Goal: Transaction & Acquisition: Download file/media

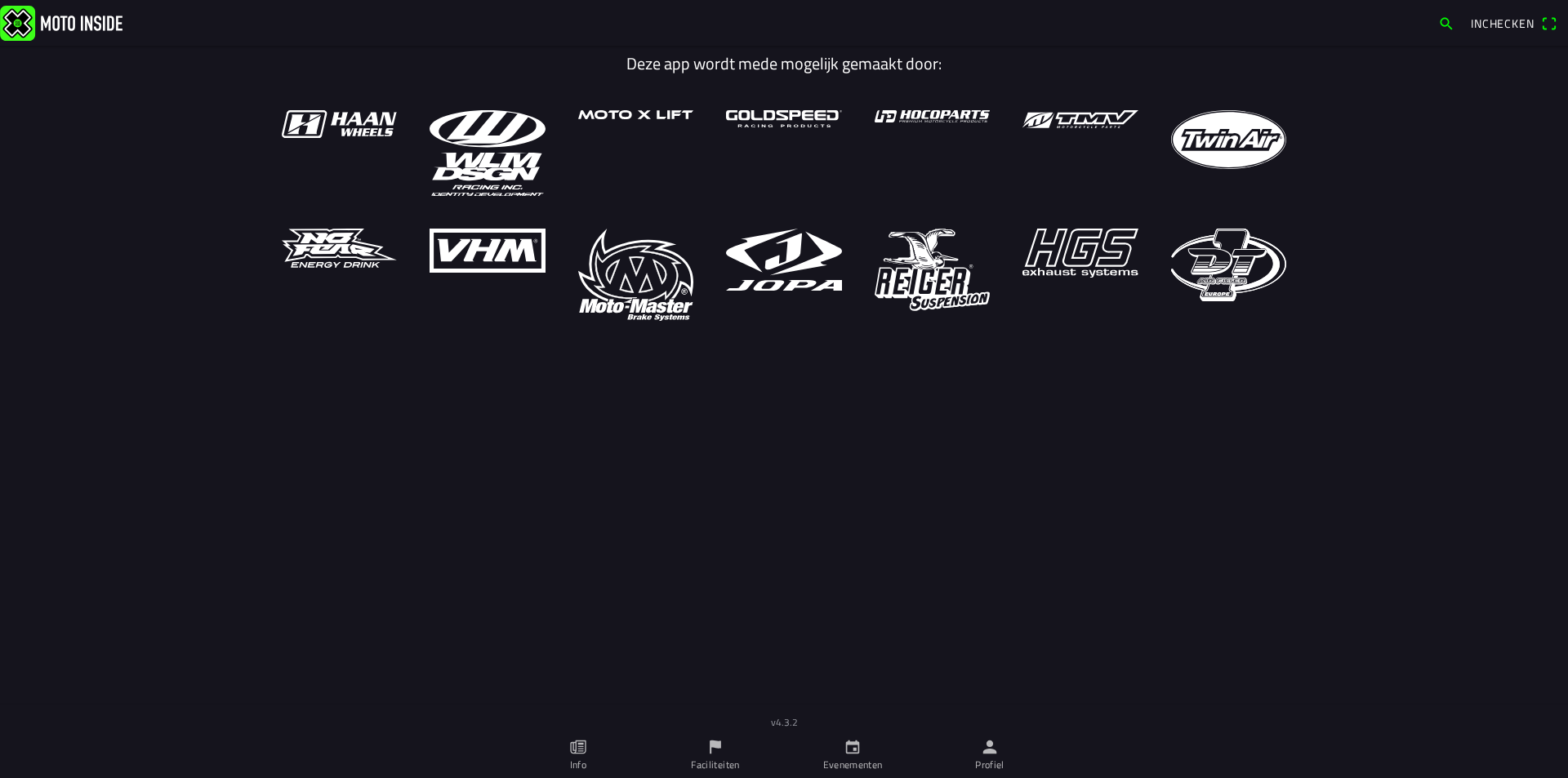
click at [714, 745] on icon "flag" at bounding box center [715, 747] width 12 height 13
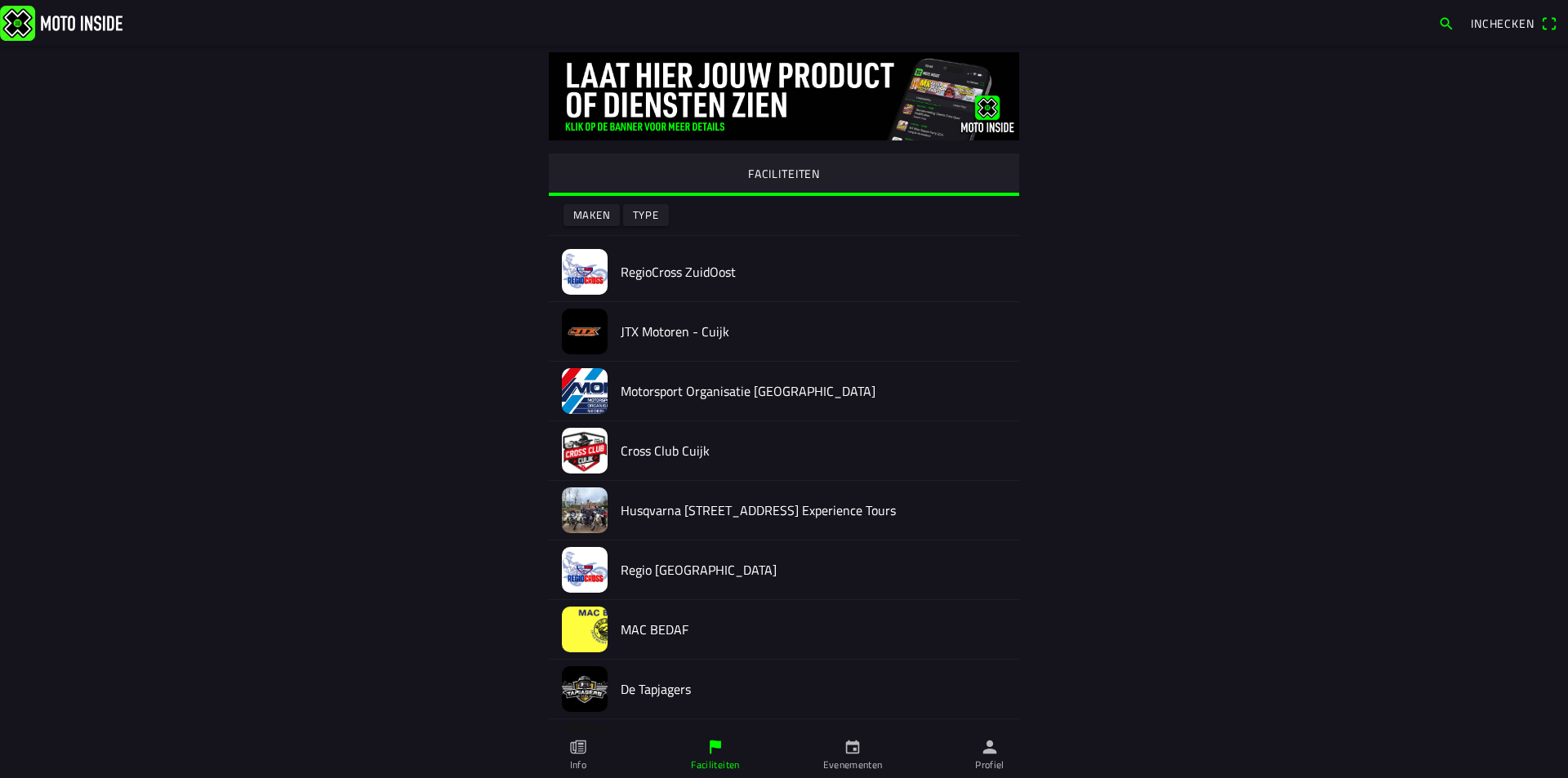
click at [674, 272] on h2 "RegioCross ZuidOost" at bounding box center [813, 272] width 386 height 15
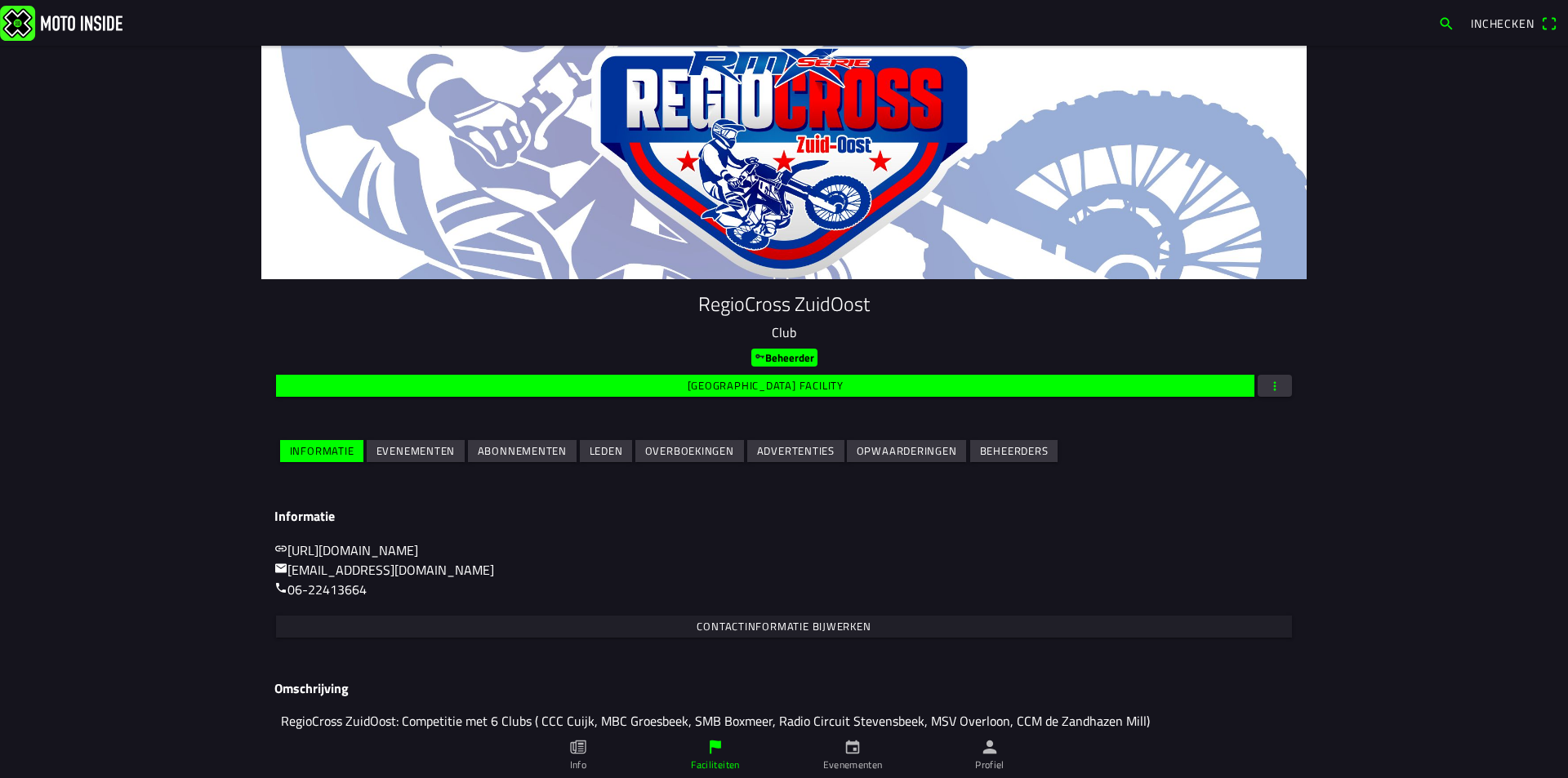
scroll to position [69, 0]
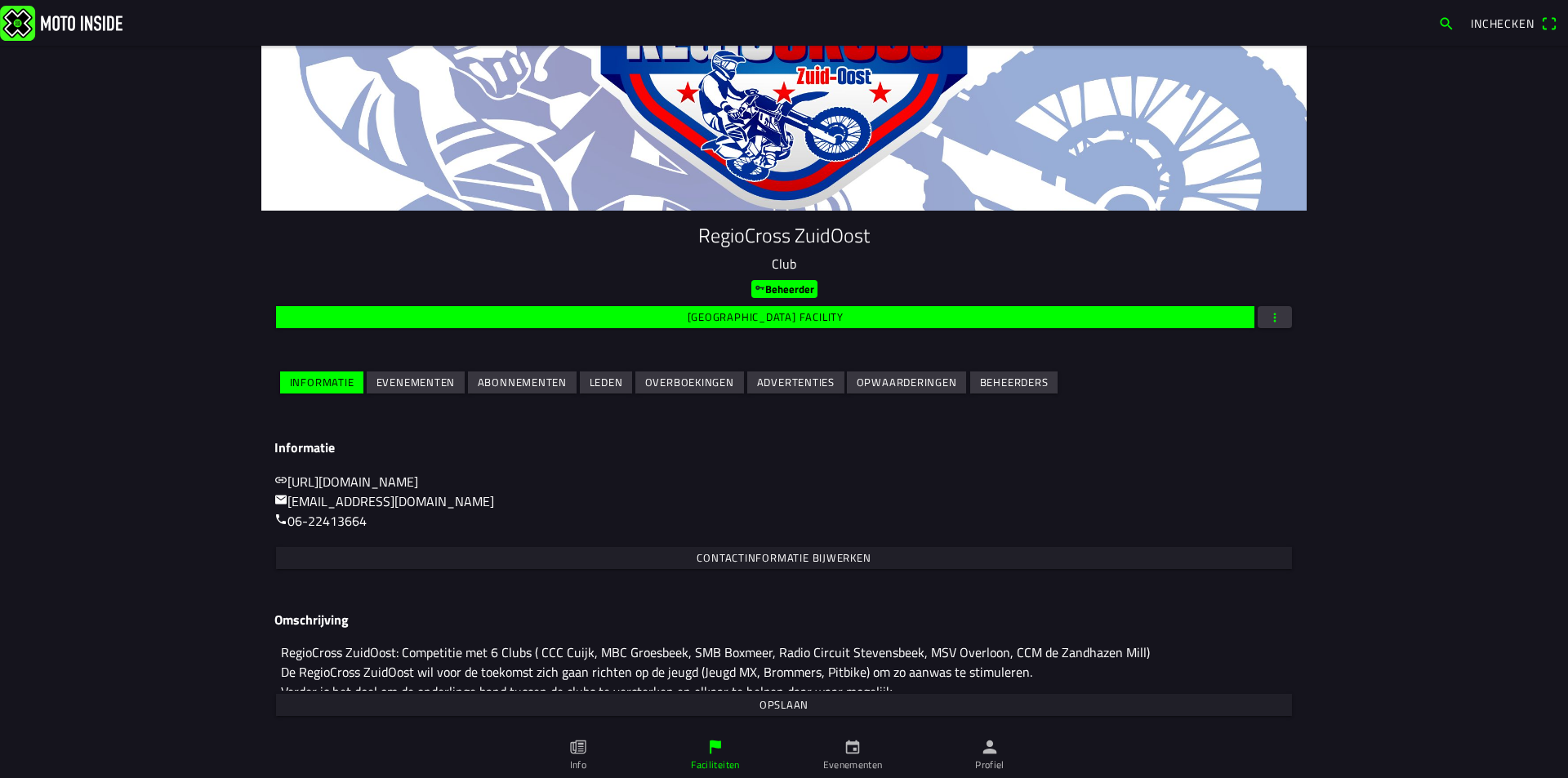
click at [0, 0] on slot "Evenementen" at bounding box center [0, 0] width 0 height 0
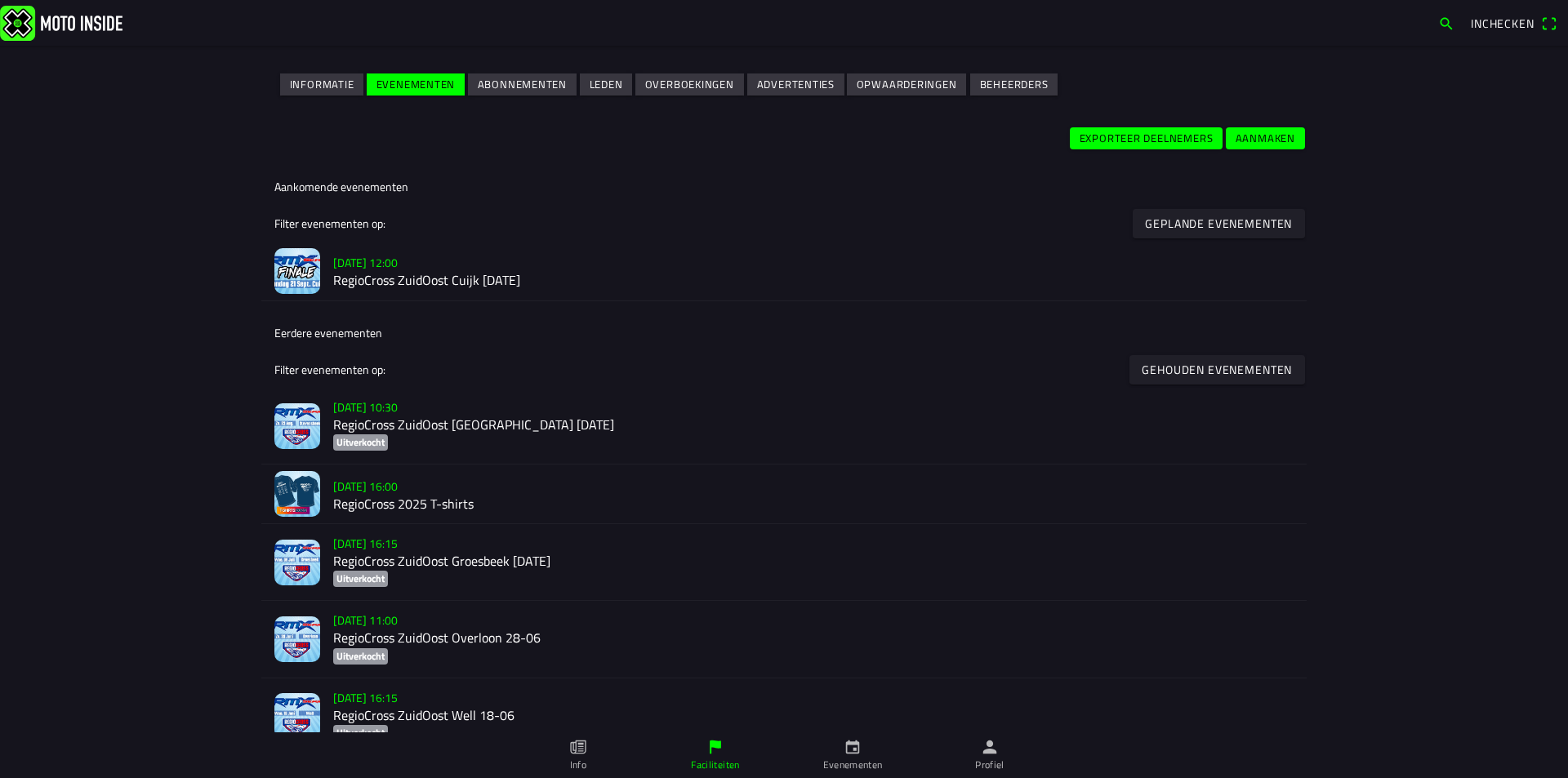
scroll to position [409, 0]
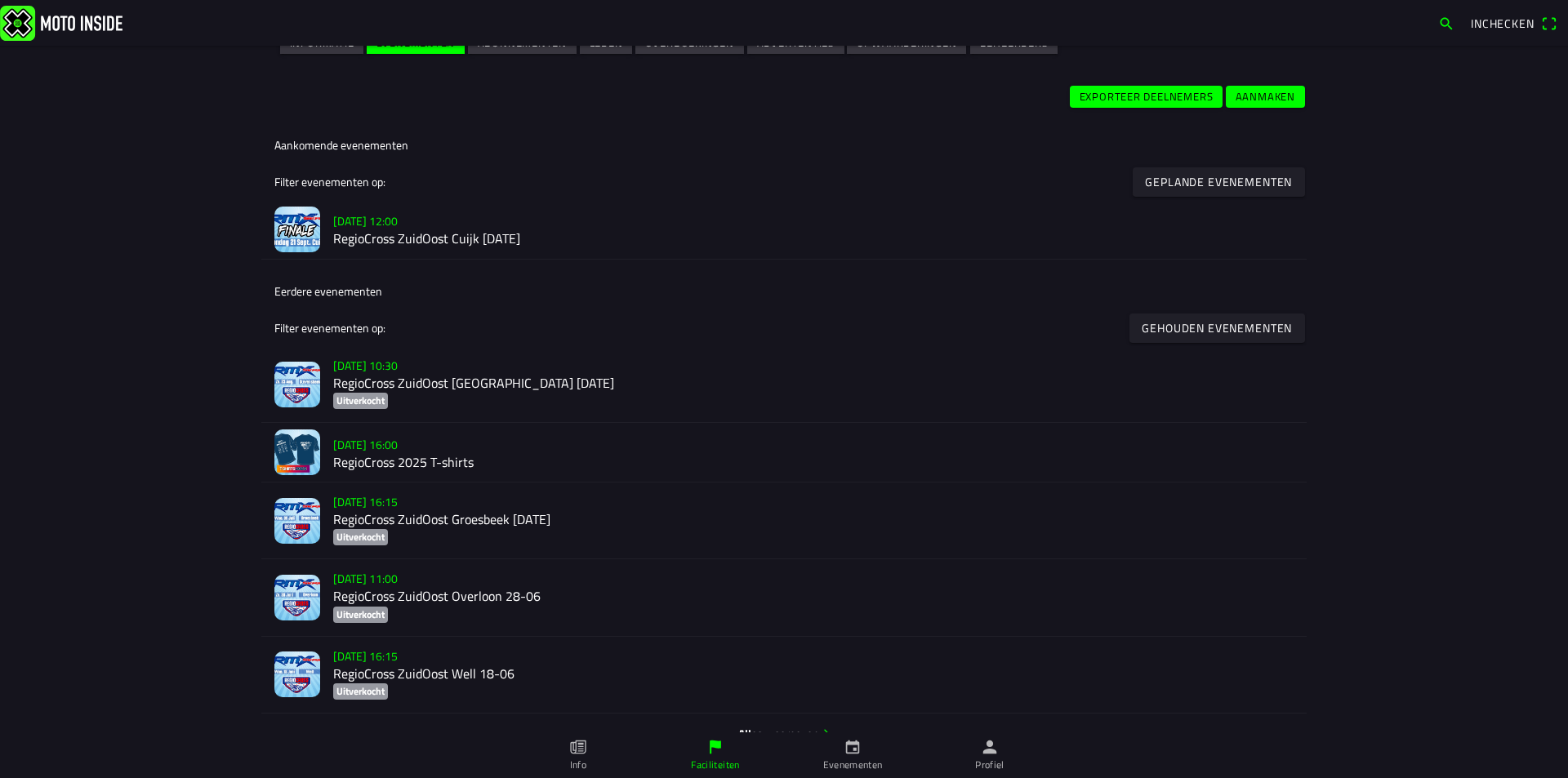
click at [480, 233] on h2 "RegioCross ZuidOost Cuijk [DATE]" at bounding box center [812, 240] width 960 height 15
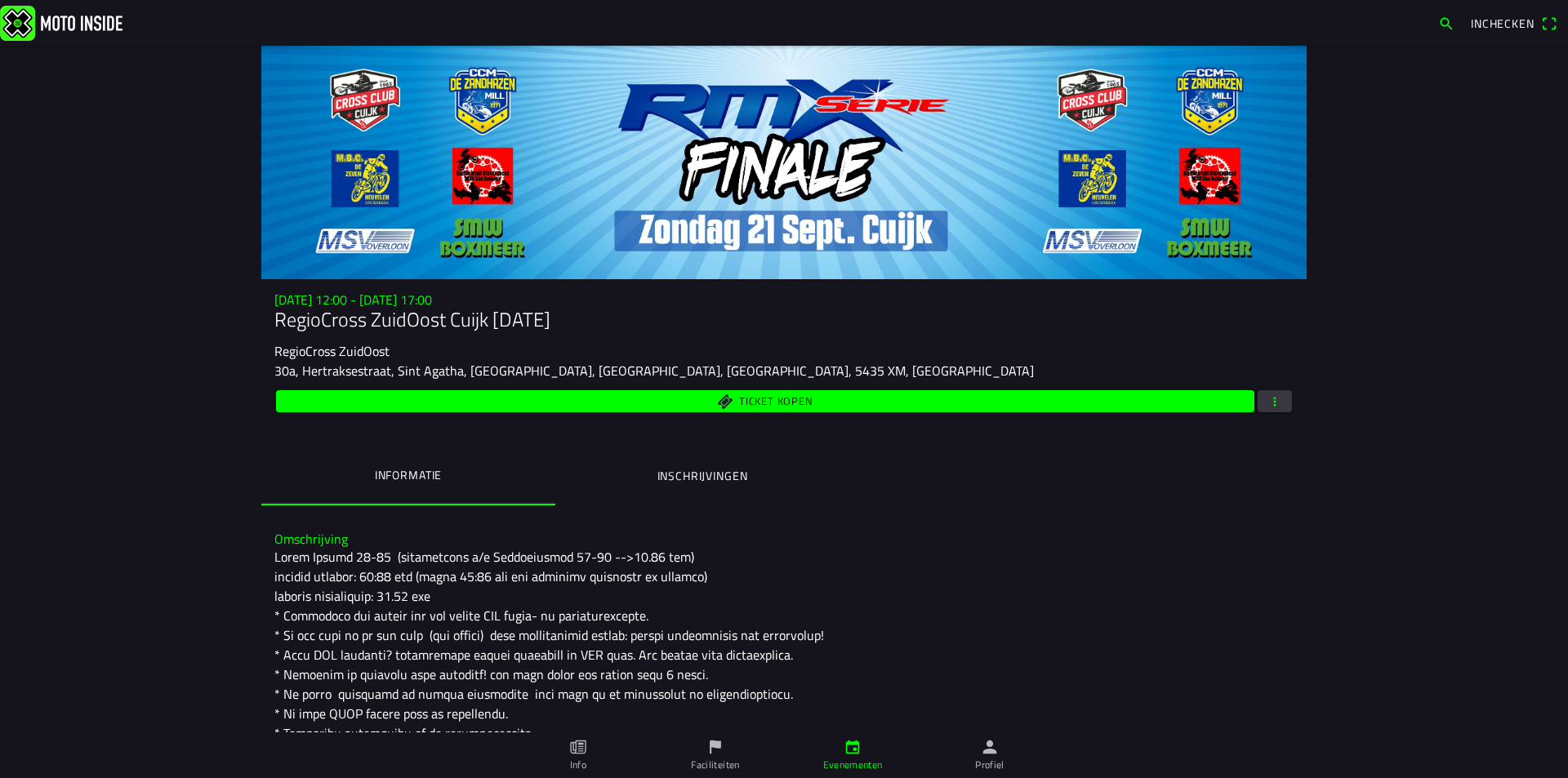
click at [1267, 404] on span "button" at bounding box center [1274, 401] width 14 height 22
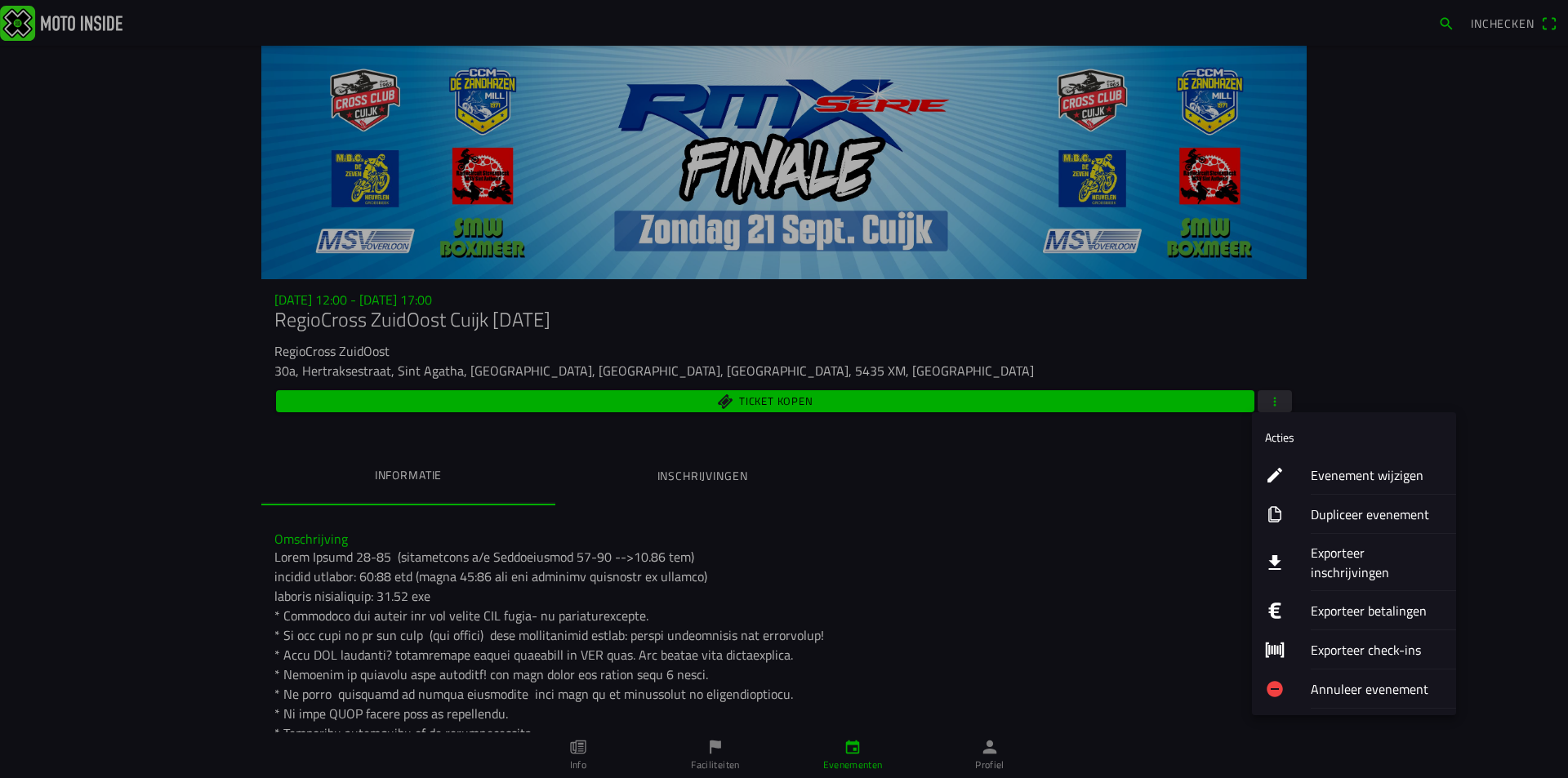
click at [1338, 475] on ion-label "Evenement wijzigen" at bounding box center [1376, 475] width 132 height 19
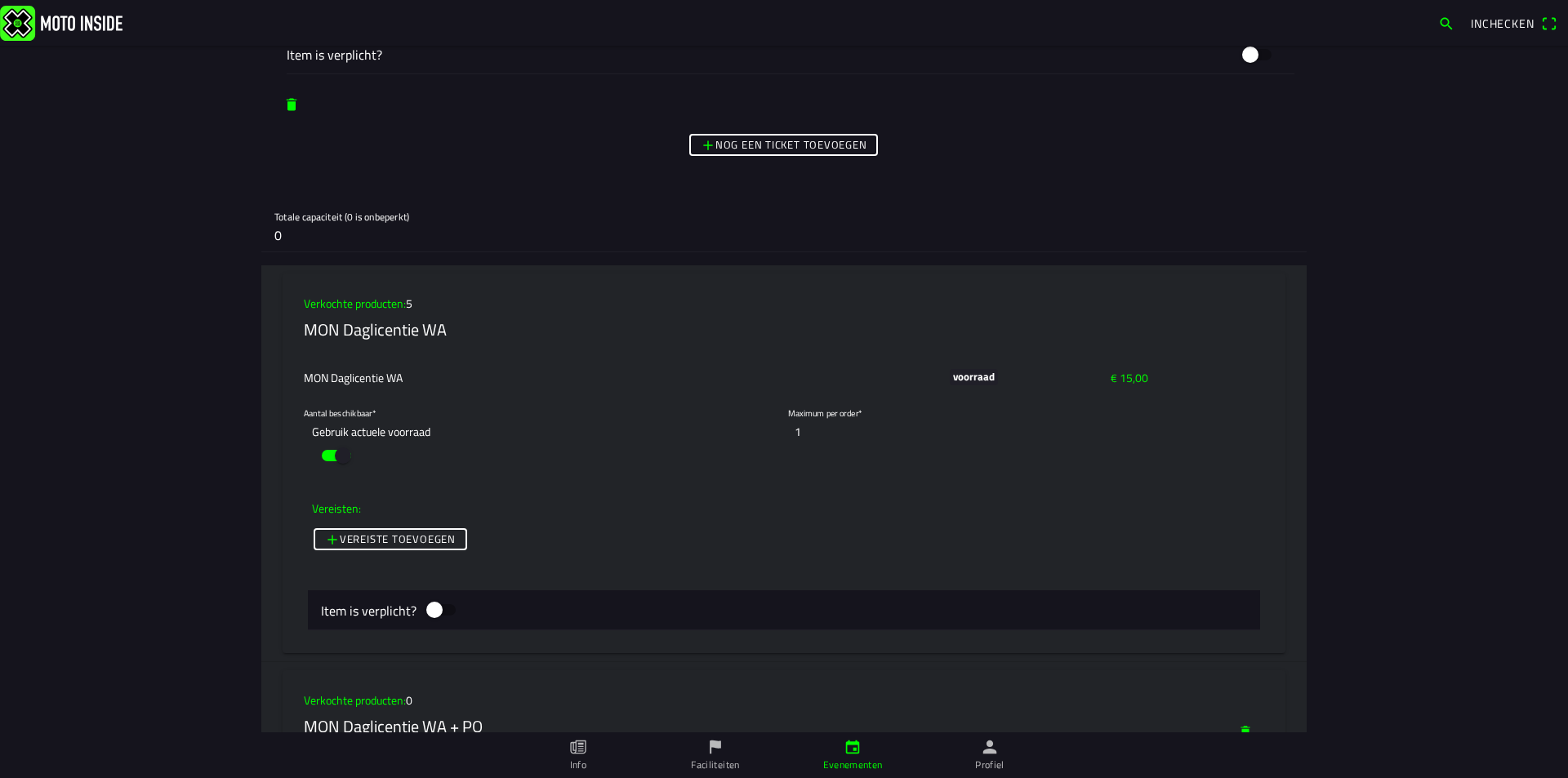
scroll to position [6615, 0]
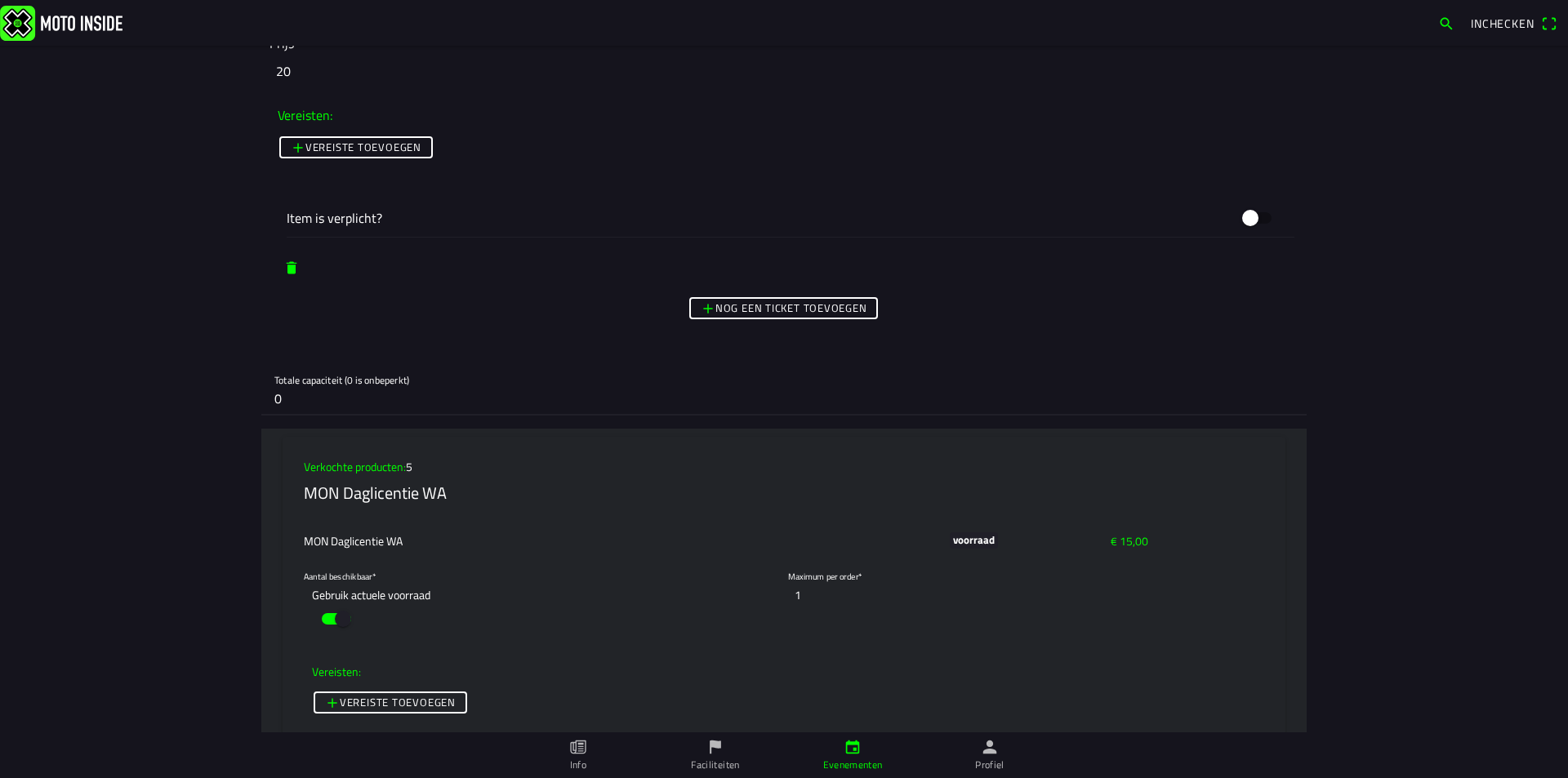
drag, startPoint x: 284, startPoint y: 401, endPoint x: 224, endPoint y: 401, distance: 60.0
click at [229, 399] on main "Foto wijzigen Evenementnaam* RegioCross ZuidOost Cuijk [DATE] Omschrijving* Org…" at bounding box center [784, 413] width 1568 height 733
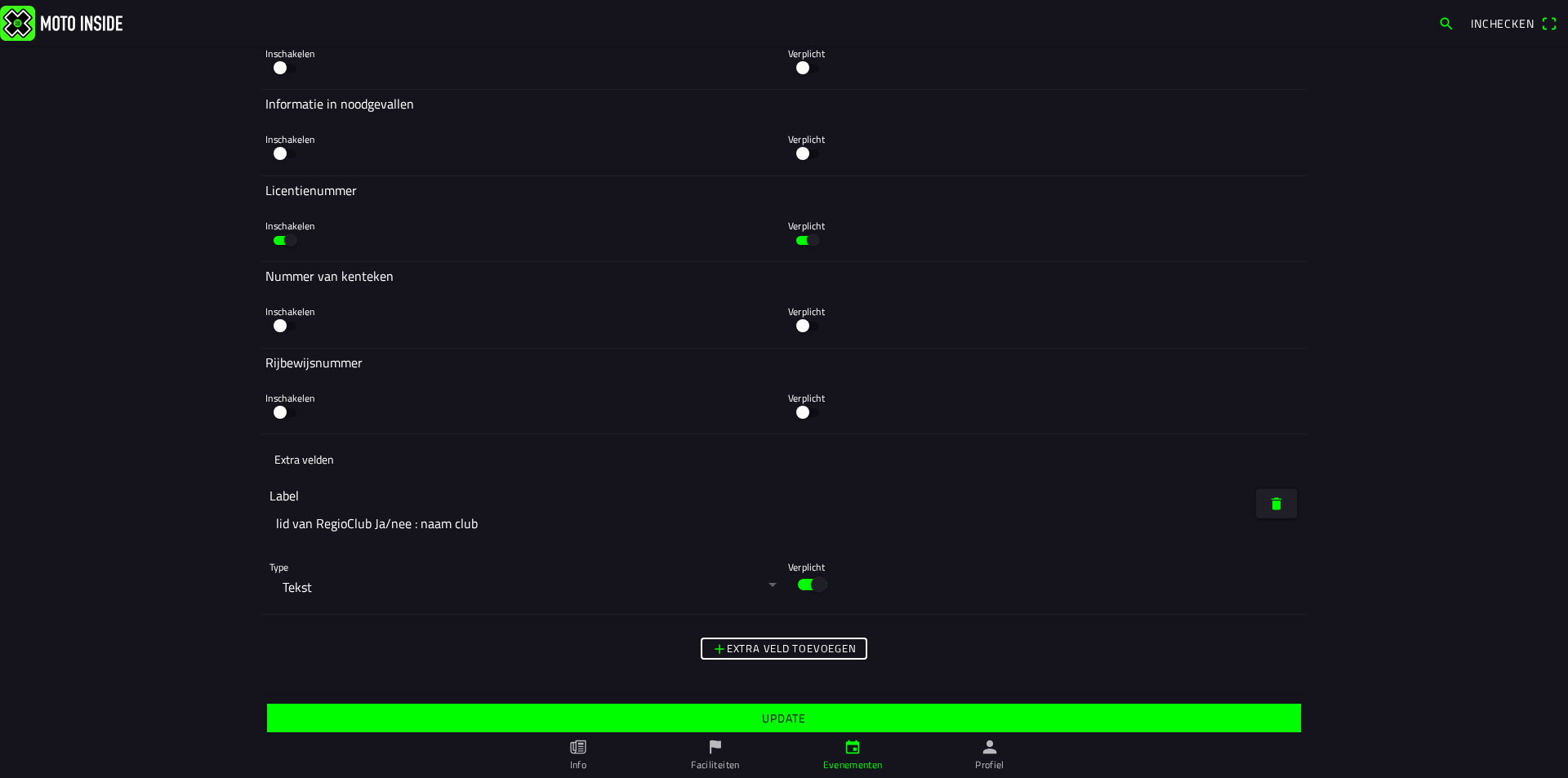
scroll to position [9598, 0]
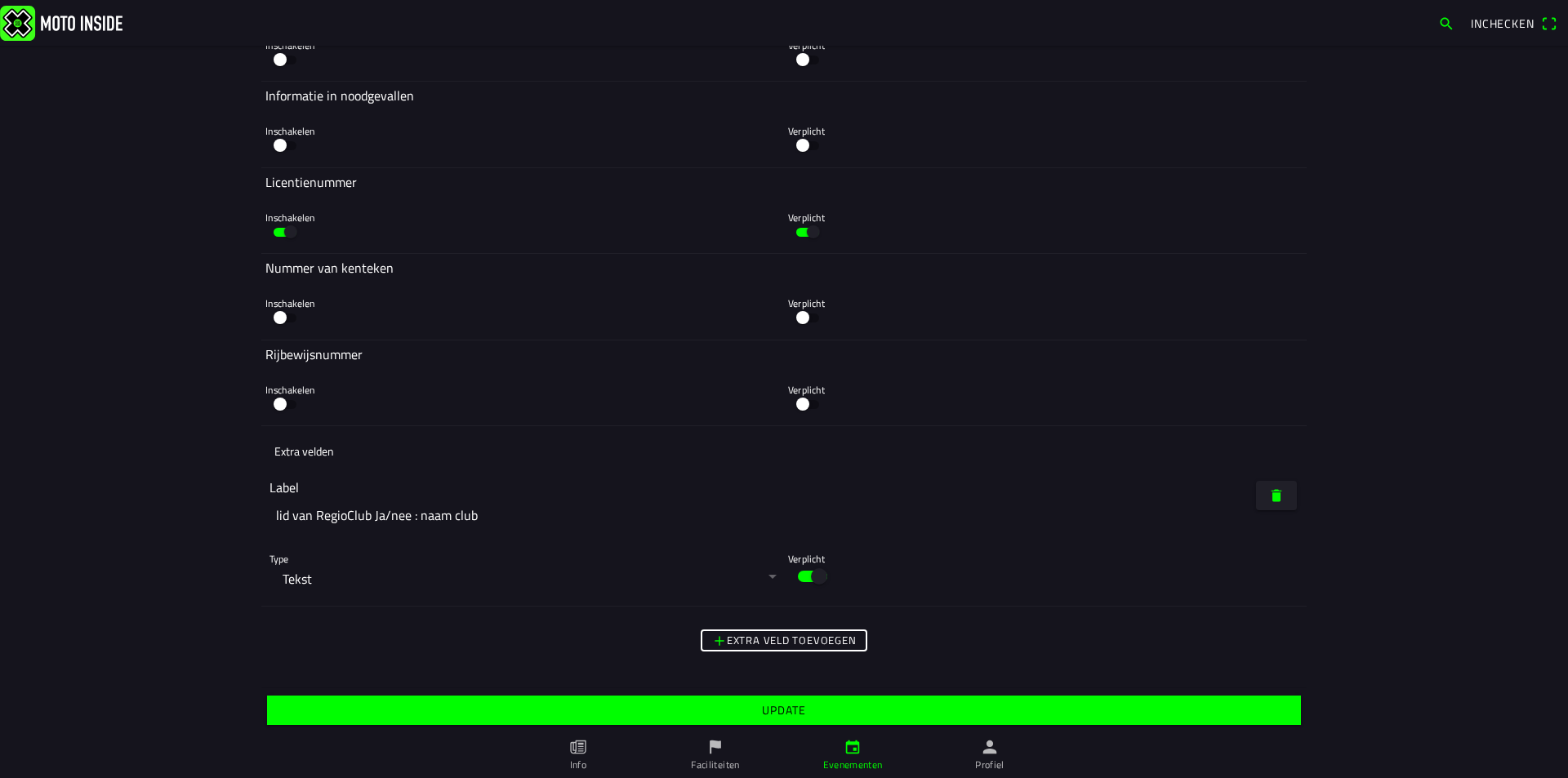
type input "1"
click at [1398, 655] on main "Foto wijzigen Evenementnaam* RegioCross ZuidOost Cuijk [DATE] Omschrijving* Org…" at bounding box center [784, 413] width 1568 height 733
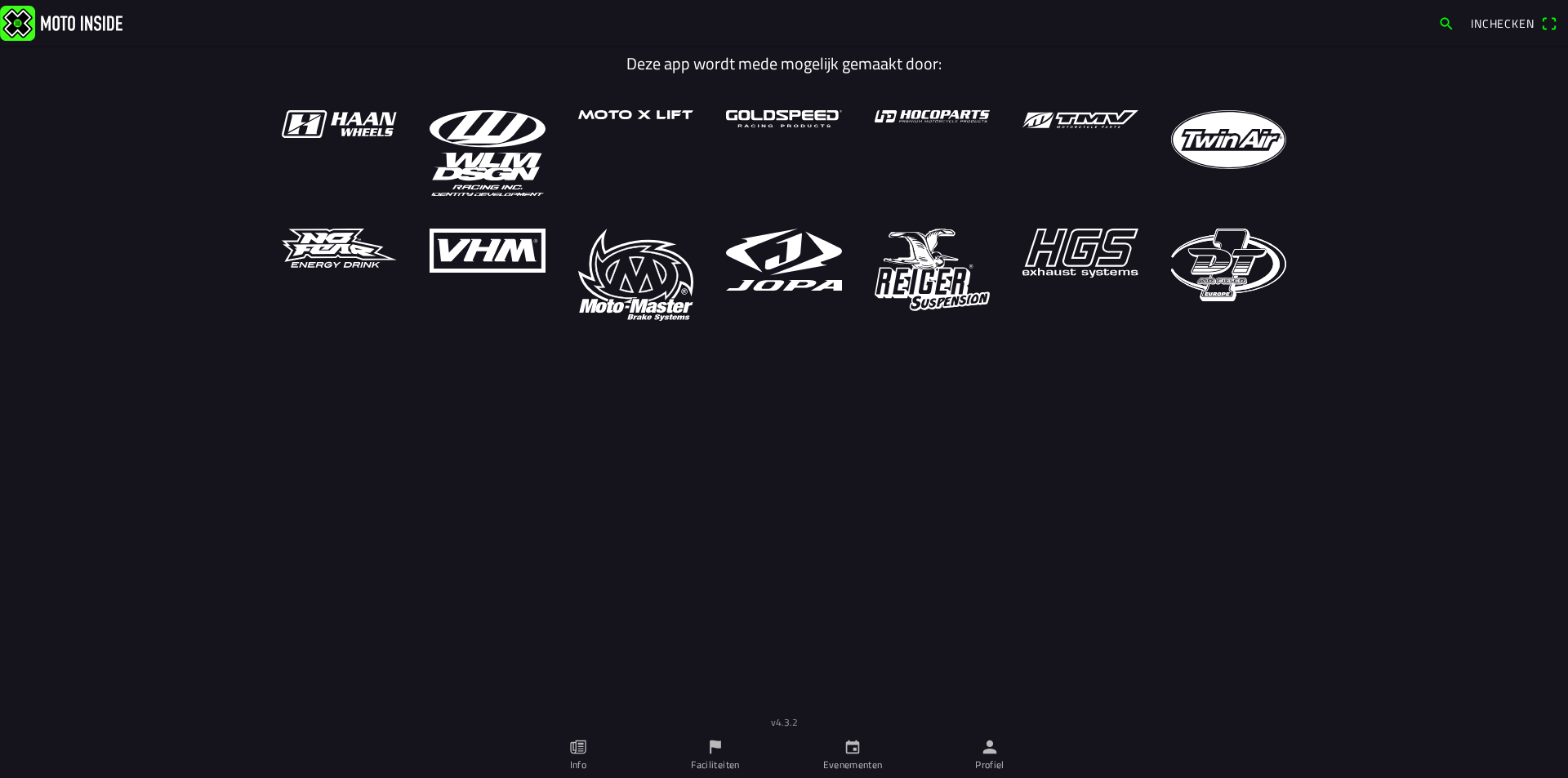
click at [714, 750] on icon "flag" at bounding box center [714, 747] width 18 height 18
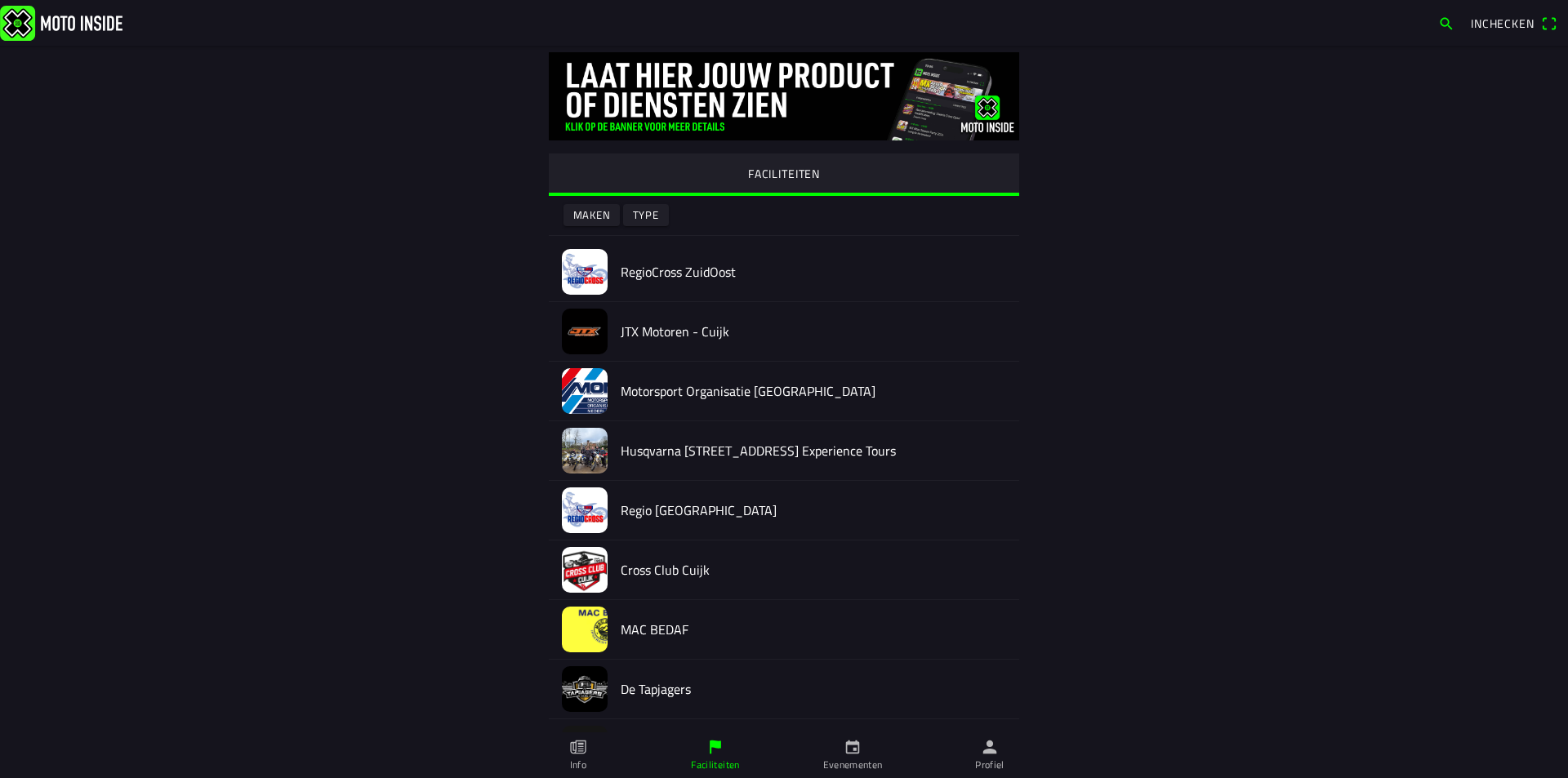
click at [637, 273] on h2 "RegioCross ZuidOost" at bounding box center [813, 272] width 386 height 15
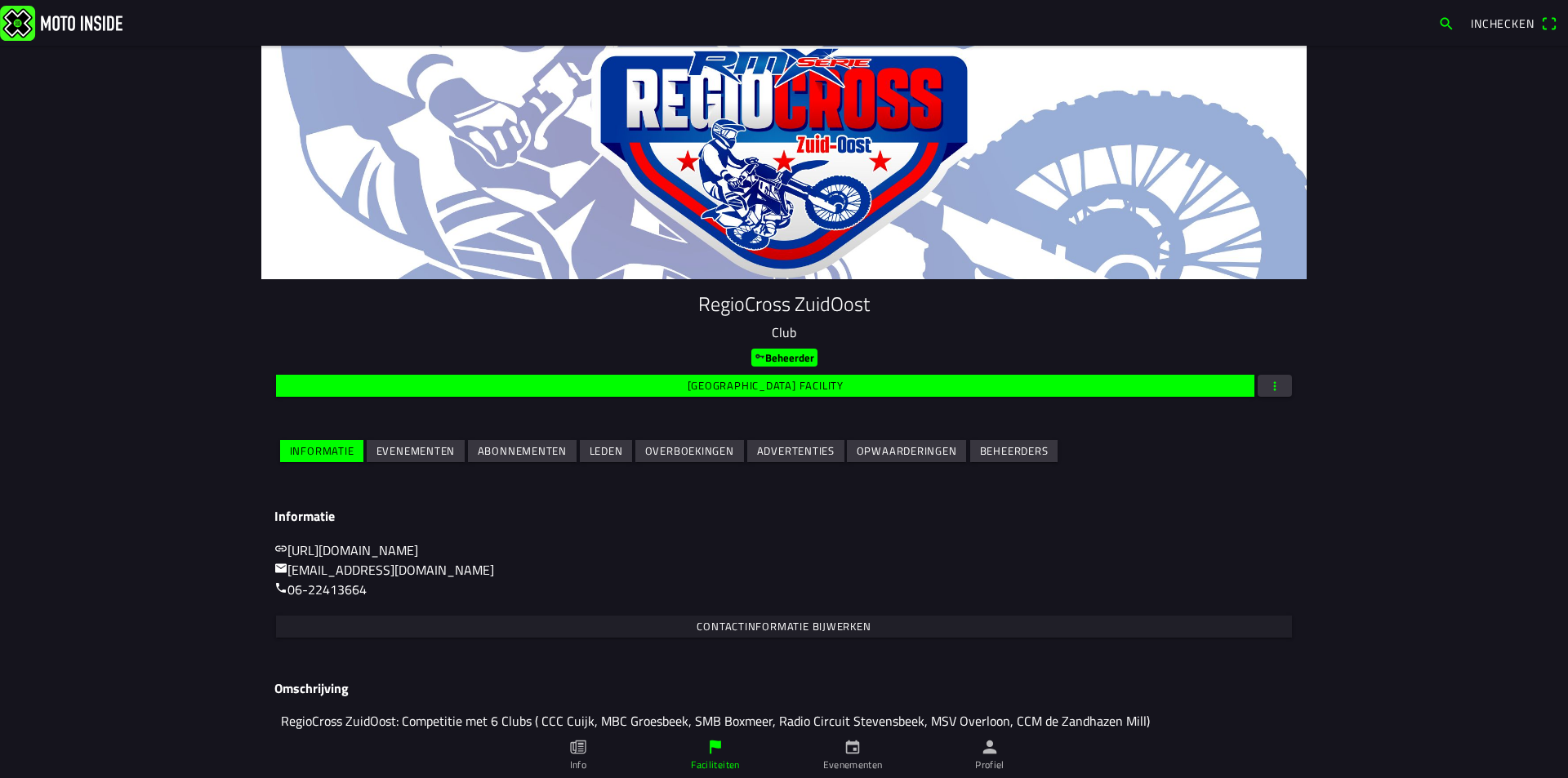
click at [0, 0] on slot "Evenementen" at bounding box center [0, 0] width 0 height 0
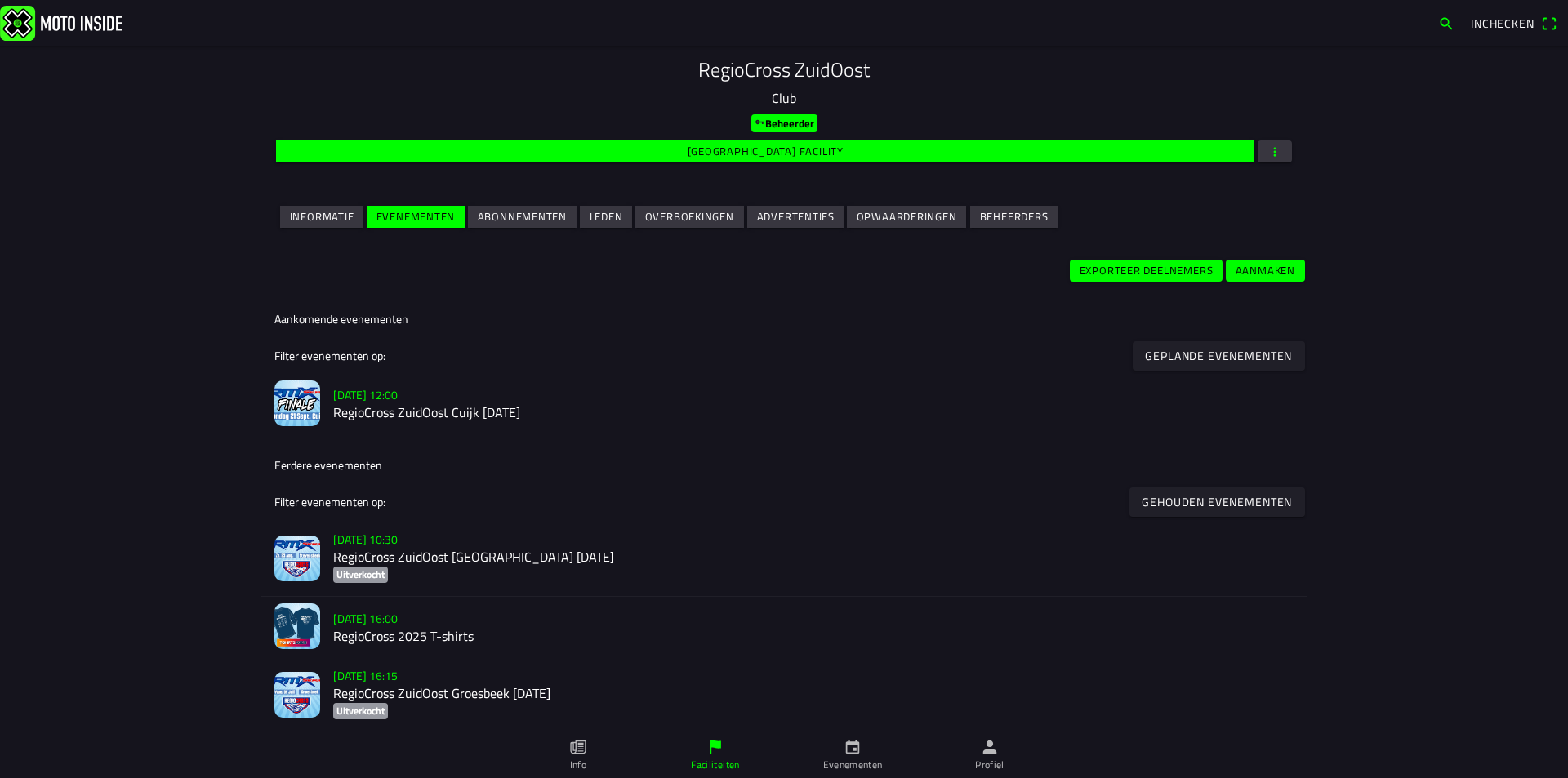
scroll to position [327, 0]
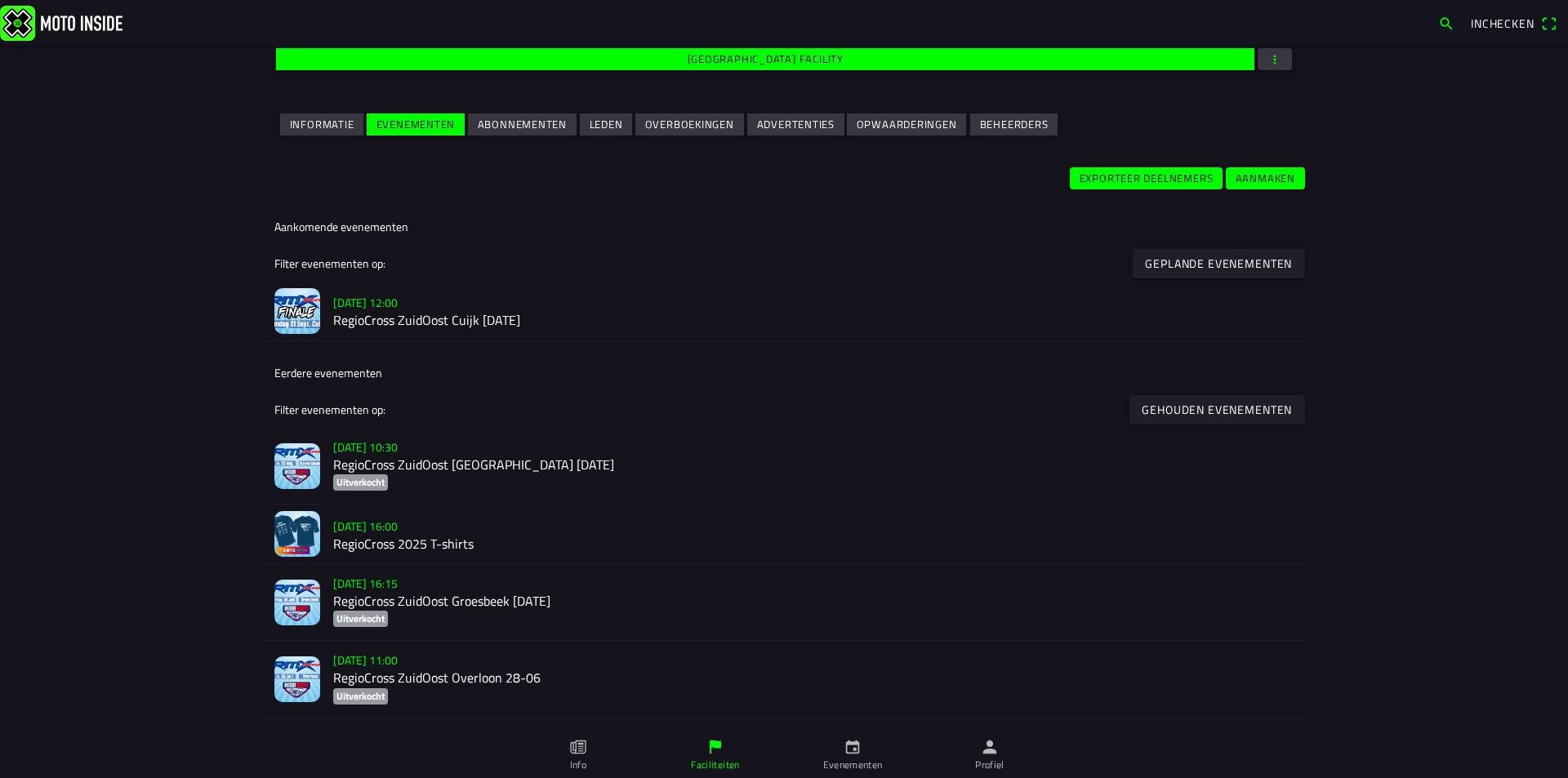
click at [468, 319] on h2 "RegioCross ZuidOost Cuijk [DATE]" at bounding box center [812, 321] width 960 height 15
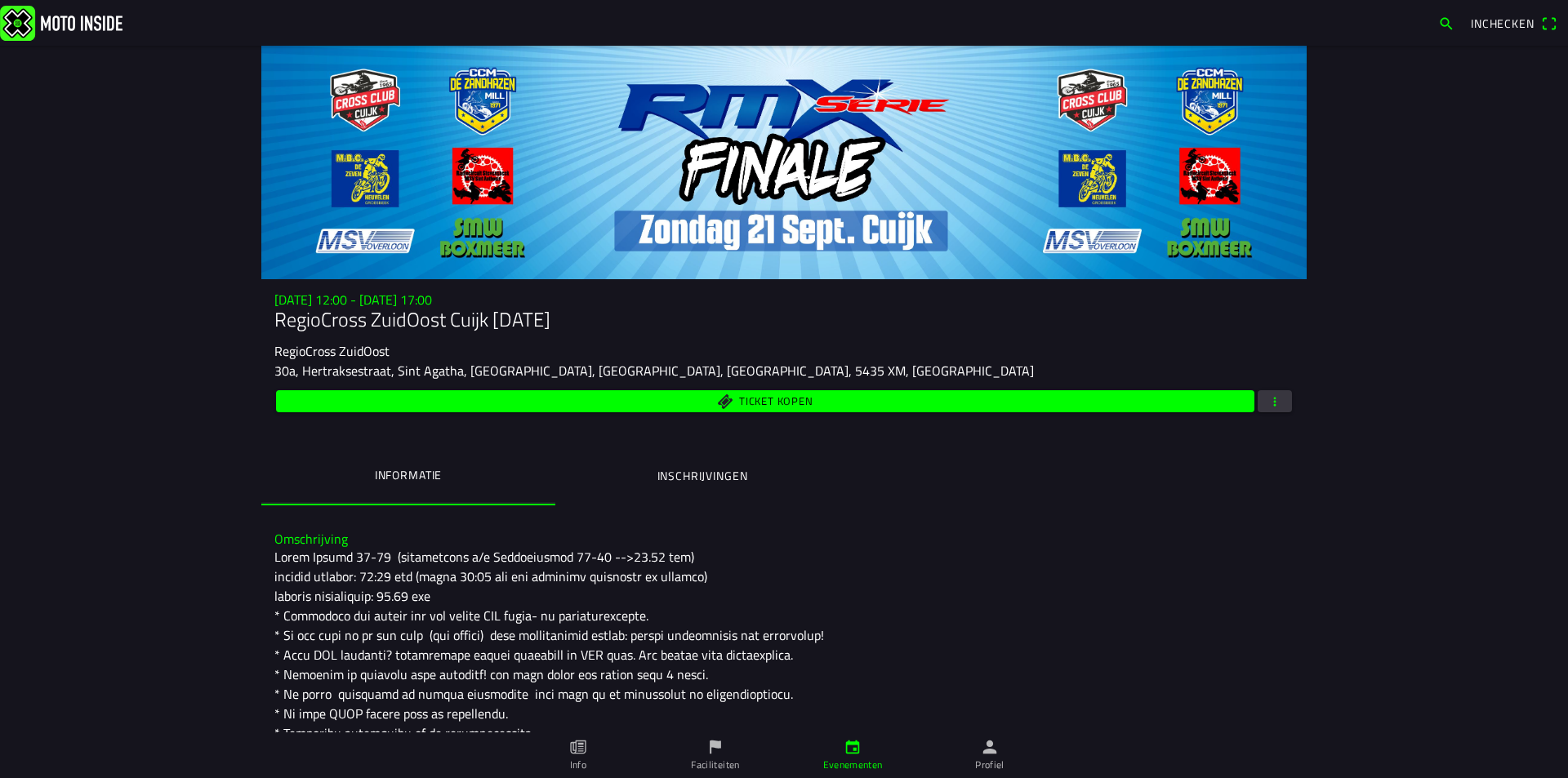
click at [695, 475] on ion-label "Inschrijvingen" at bounding box center [702, 476] width 91 height 18
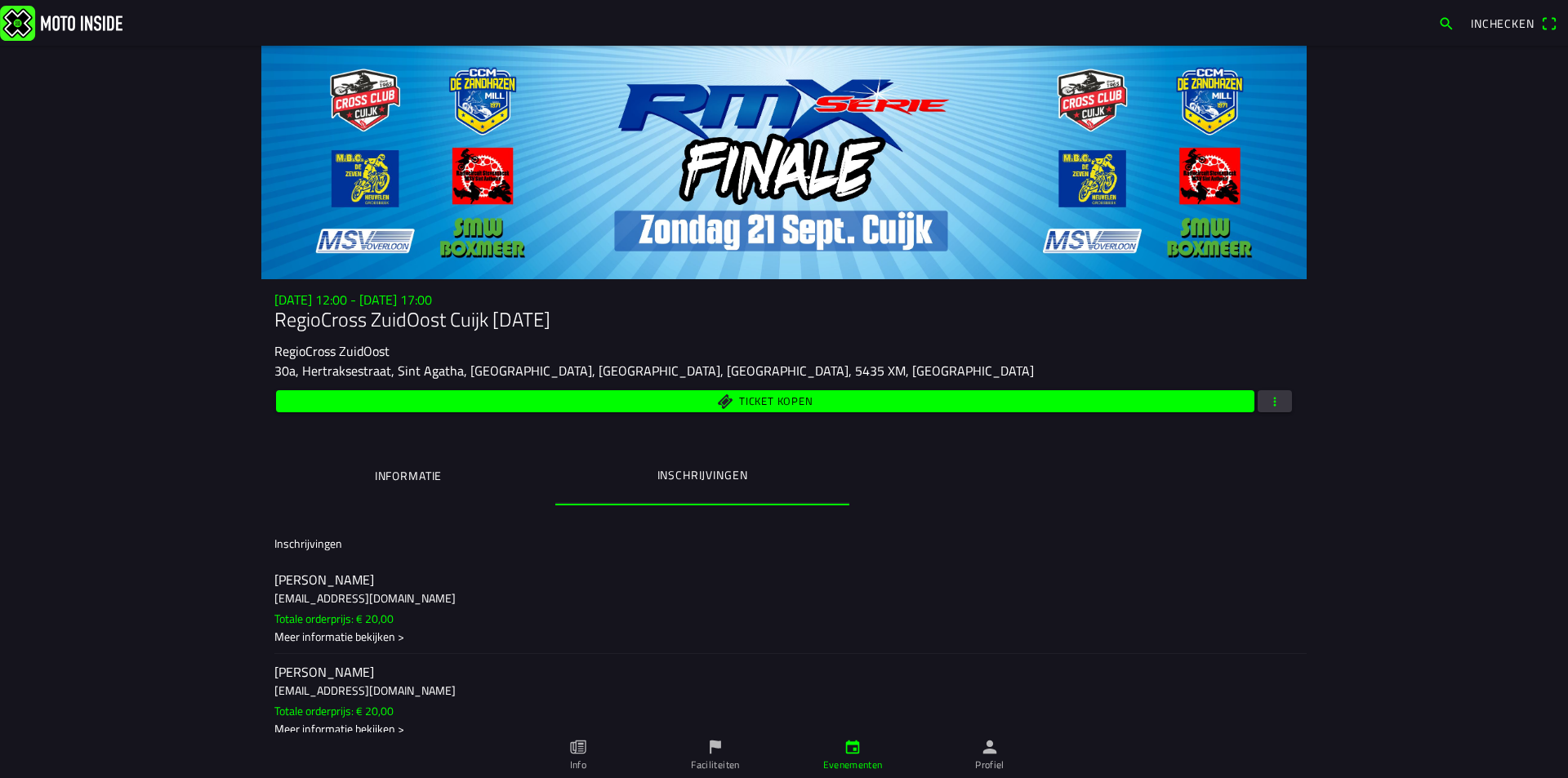
click at [1269, 399] on span "button" at bounding box center [1274, 401] width 14 height 22
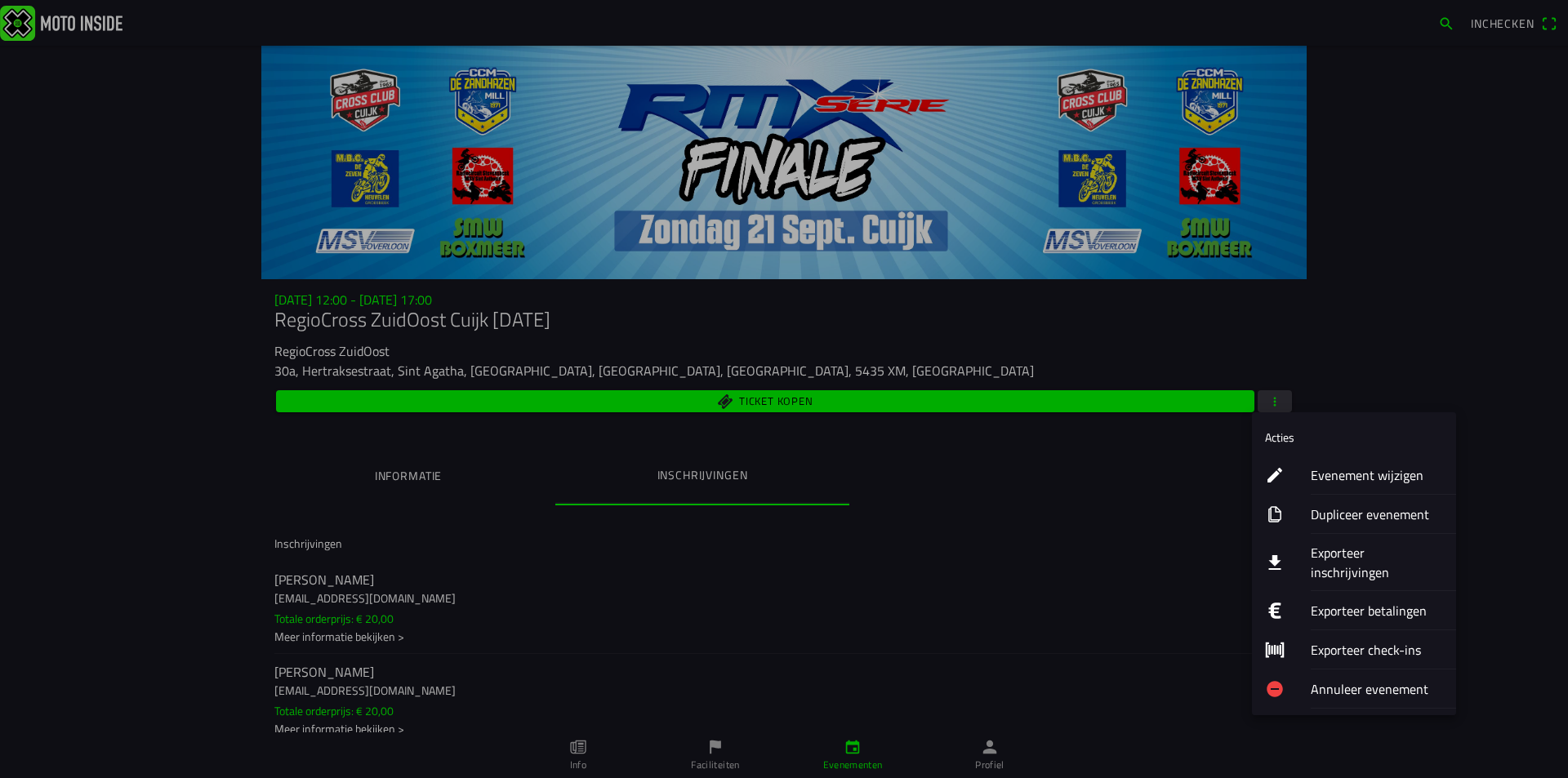
click at [1334, 555] on ion-label "Exporteer inschrijvingen" at bounding box center [1376, 562] width 132 height 39
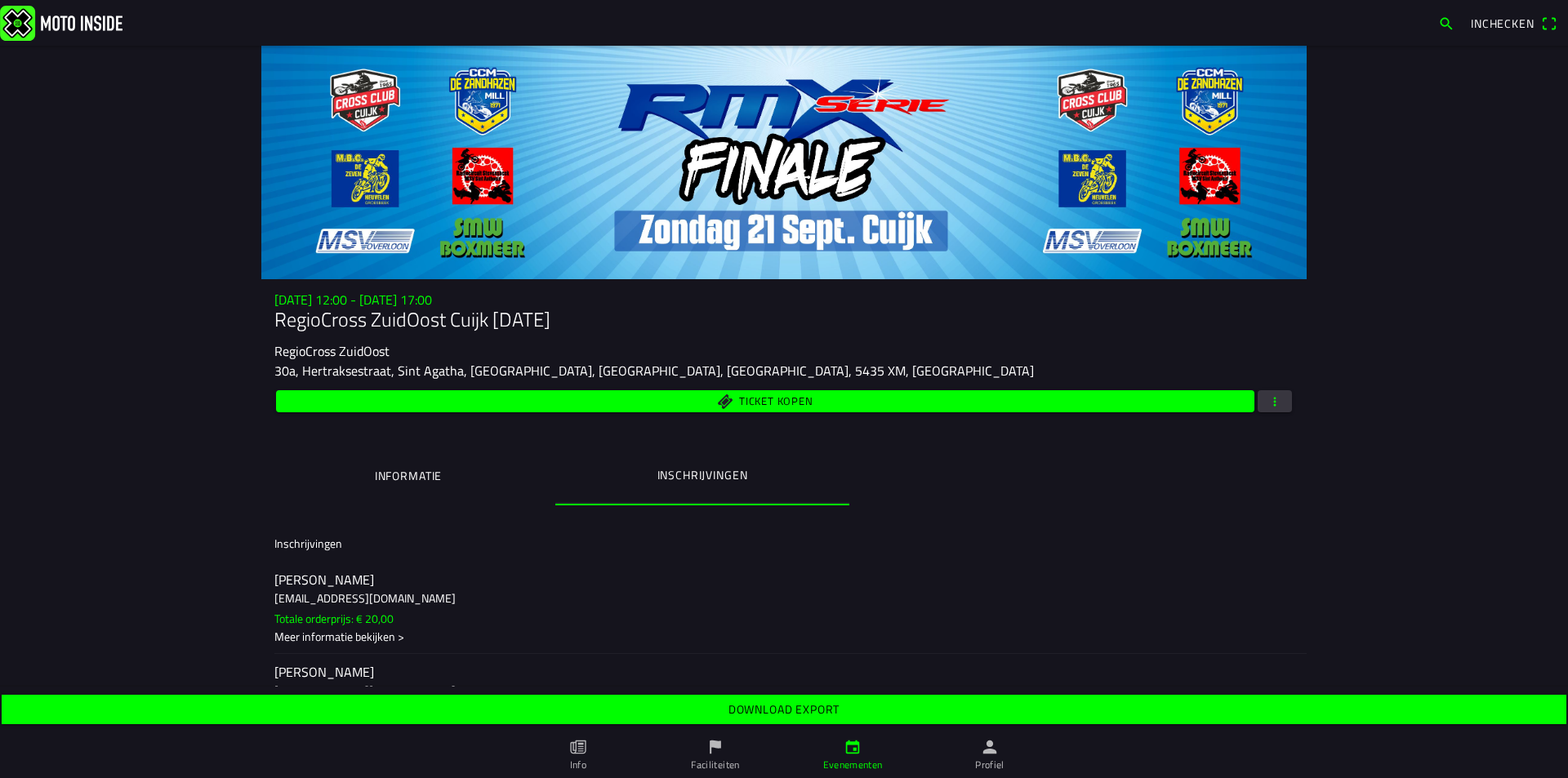
click at [0, 0] on slot "Download export" at bounding box center [0, 0] width 0 height 0
